Goal: Information Seeking & Learning: Find contact information

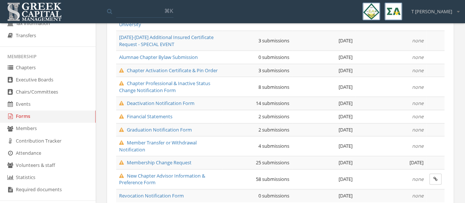
scroll to position [127, 0]
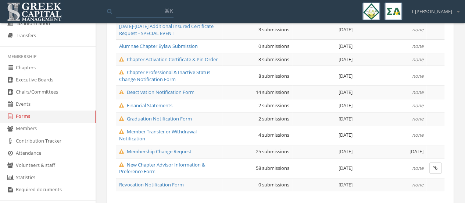
click at [156, 112] on td "Graduation Notification Form" at bounding box center [169, 118] width 106 height 13
click at [156, 115] on span "Graduation Notification Form" at bounding box center [155, 118] width 73 height 7
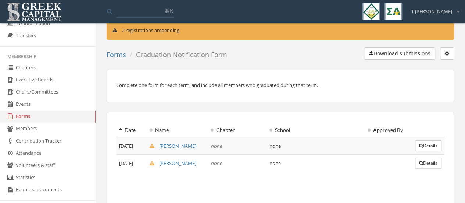
scroll to position [14, 0]
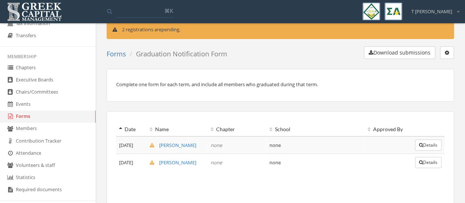
click at [447, 53] on icon "button" at bounding box center [447, 52] width 4 height 5
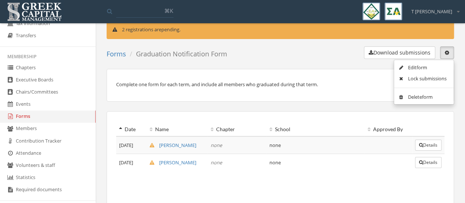
click at [423, 68] on link "Edit form" at bounding box center [424, 67] width 54 height 11
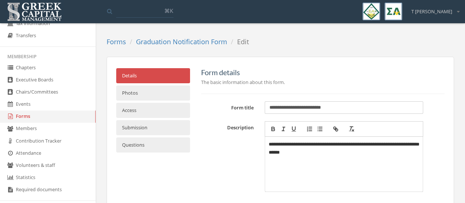
click at [180, 111] on link "Access" at bounding box center [153, 110] width 74 height 15
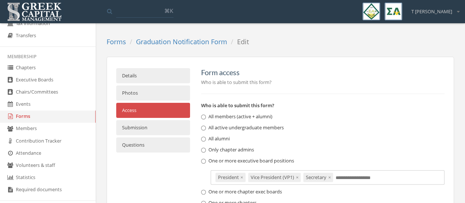
click at [121, 40] on link "Forms" at bounding box center [116, 41] width 19 height 9
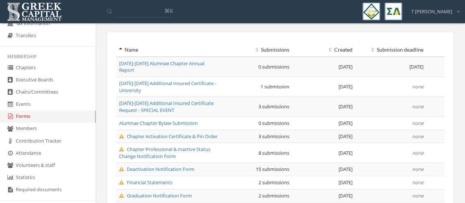
scroll to position [51, 0]
click at [182, 145] on span "Chapter Professional & Inactive Status Change Notification Form" at bounding box center [164, 152] width 91 height 14
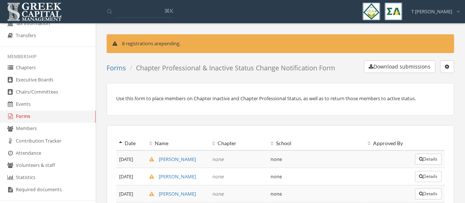
click at [447, 65] on icon "button" at bounding box center [447, 66] width 4 height 5
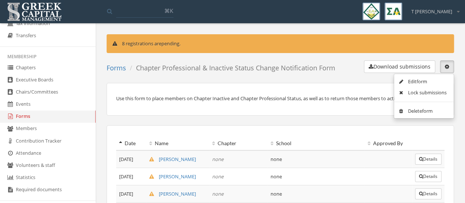
click at [425, 79] on link "Edit form" at bounding box center [424, 81] width 54 height 11
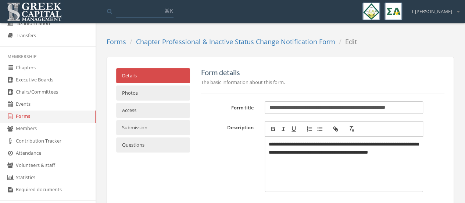
click at [145, 111] on link "Access" at bounding box center [153, 110] width 74 height 15
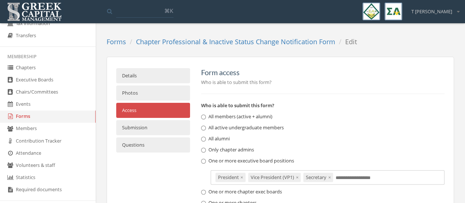
click at [135, 75] on link "Details" at bounding box center [153, 75] width 74 height 15
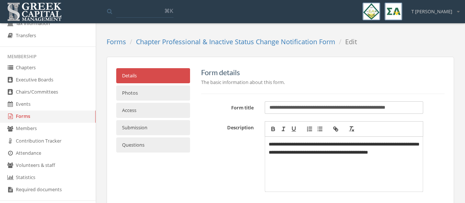
click at [38, 65] on link "Chapters" at bounding box center [48, 68] width 96 height 12
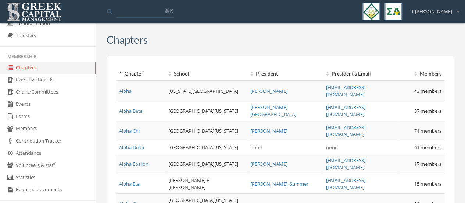
click at [36, 81] on link "Executive Boards" at bounding box center [48, 80] width 96 height 12
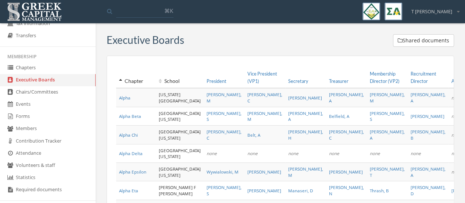
click at [207, 84] on link "President" at bounding box center [217, 81] width 20 height 6
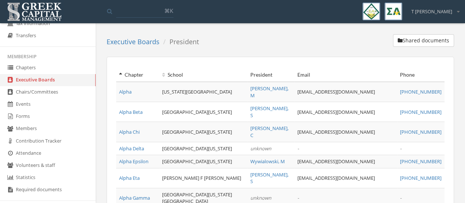
click at [323, 76] on th "Email" at bounding box center [345, 75] width 103 height 14
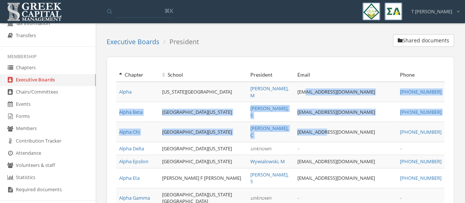
drag, startPoint x: 322, startPoint y: 87, endPoint x: 338, endPoint y: 117, distance: 33.4
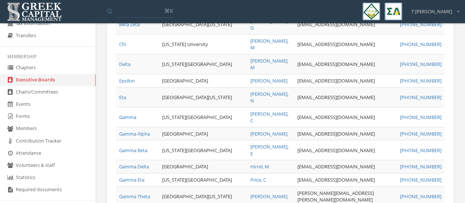
scroll to position [825, 0]
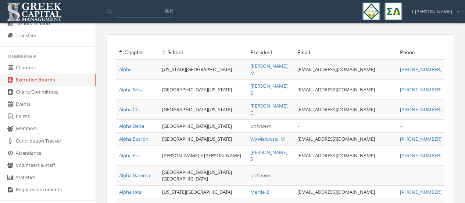
scroll to position [0, 0]
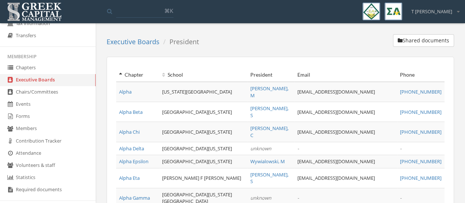
click at [142, 42] on link "Executive Boards" at bounding box center [133, 41] width 53 height 9
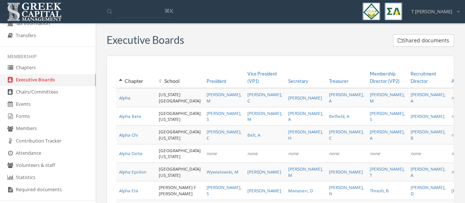
click at [288, 84] on link "Secretary" at bounding box center [298, 81] width 20 height 6
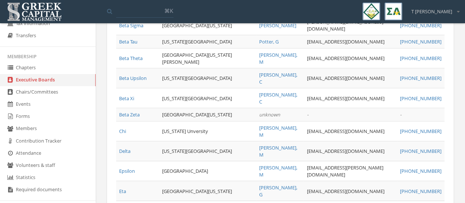
scroll to position [825, 0]
